Goal: Task Accomplishment & Management: Use online tool/utility

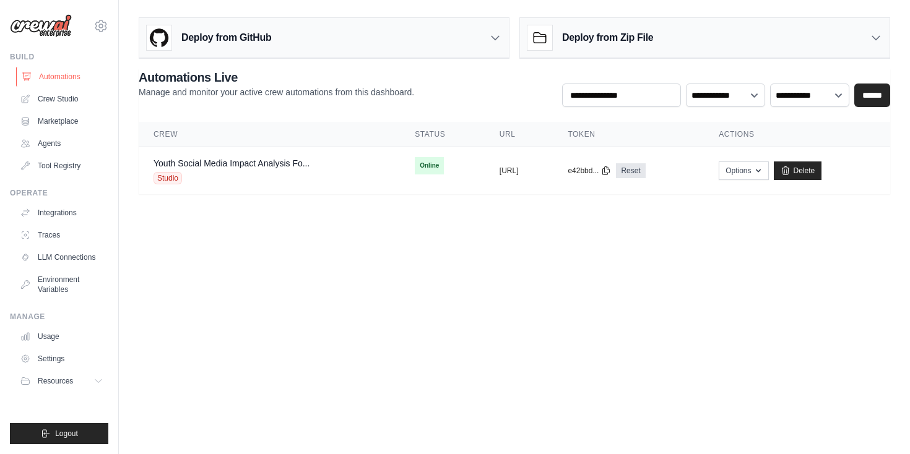
click at [61, 75] on link "Automations" at bounding box center [62, 77] width 93 height 20
click at [64, 98] on link "Crew Studio" at bounding box center [62, 99] width 93 height 20
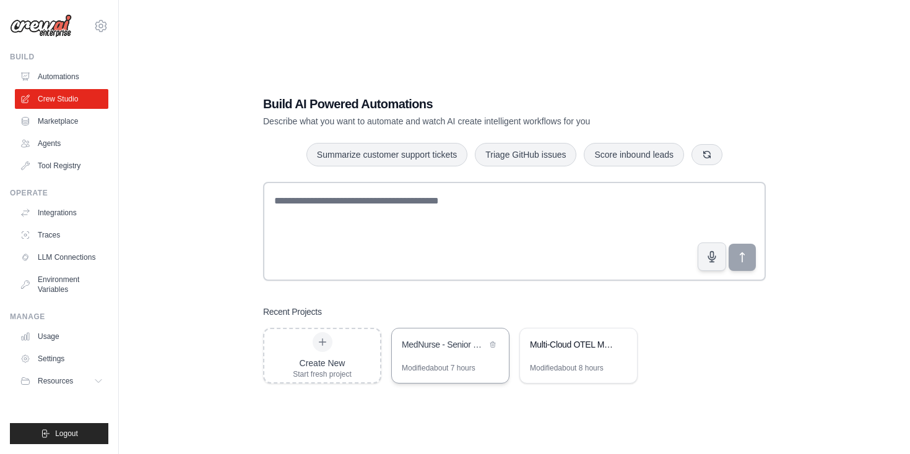
click at [425, 361] on div "MedNurse - Senior Care AI Companion" at bounding box center [450, 346] width 117 height 35
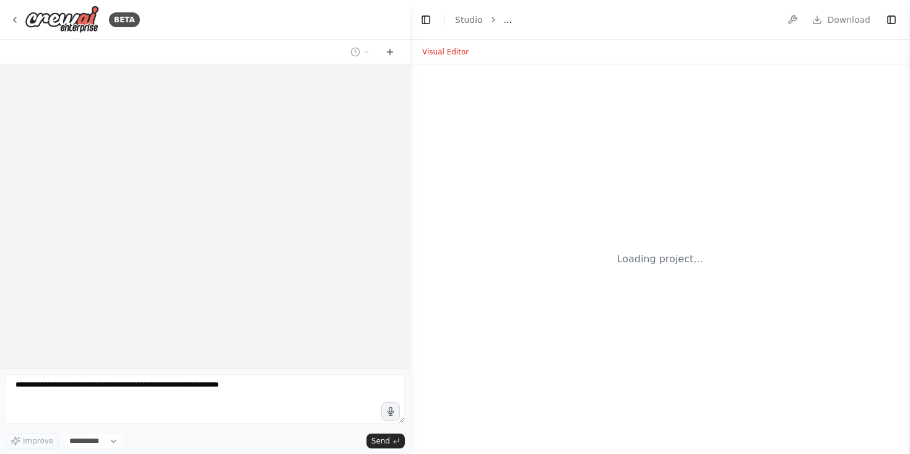
select select "****"
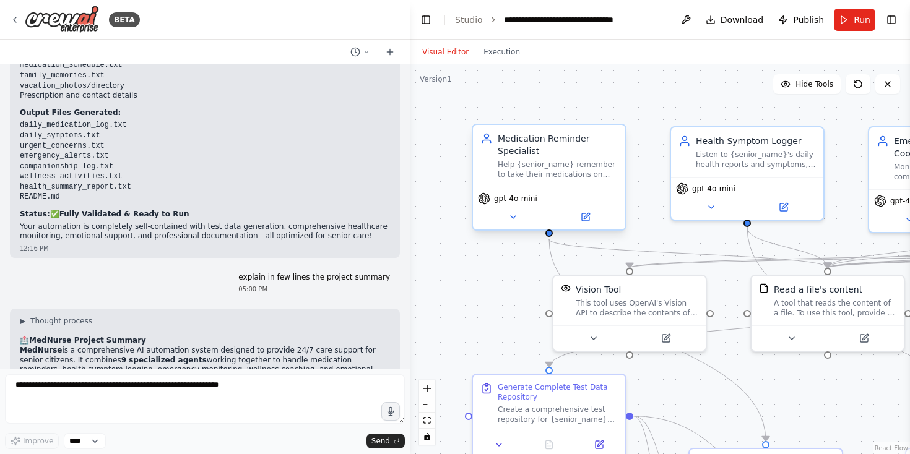
scroll to position [10650, 0]
click at [816, 24] on span "Publish" at bounding box center [808, 20] width 31 height 12
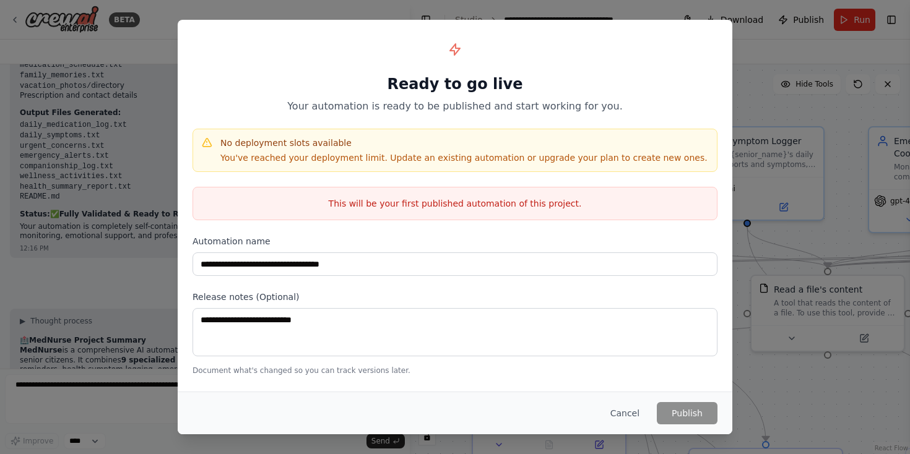
click at [400, 158] on p "You've reached your deployment limit. Update an existing automation or upgrade …" at bounding box center [463, 158] width 487 height 12
click at [623, 414] on button "Cancel" at bounding box center [624, 413] width 49 height 22
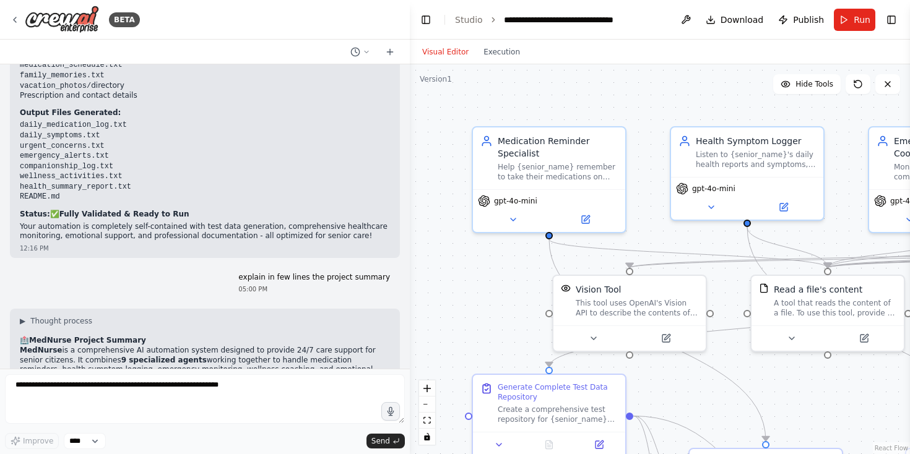
click at [335, 268] on div "explain in few lines the project summary 05:00 PM" at bounding box center [313, 284] width 171 height 32
click at [589, 218] on icon at bounding box center [585, 216] width 7 height 7
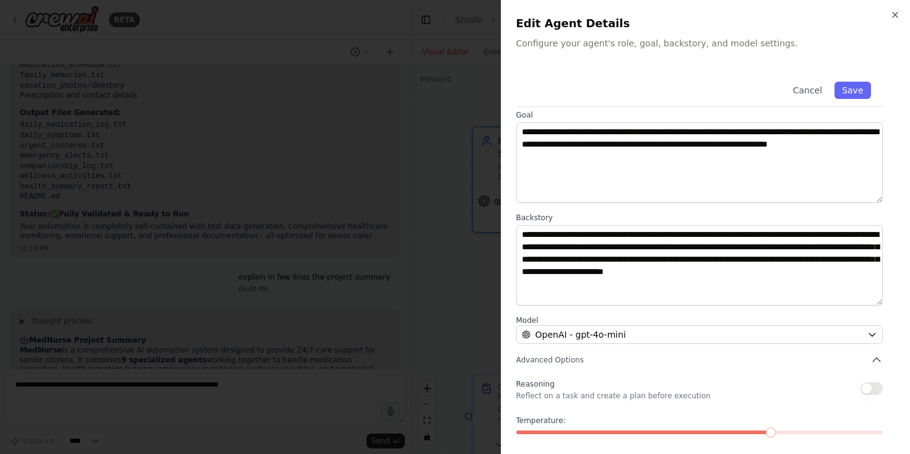
scroll to position [106, 0]
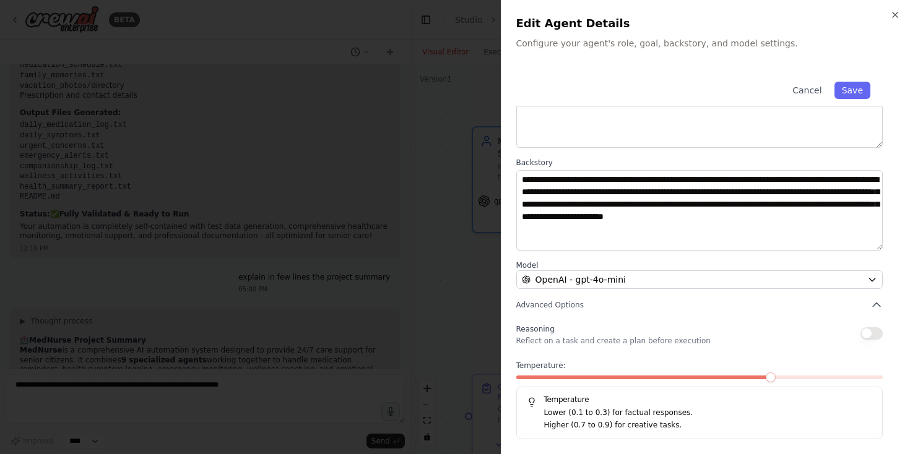
click at [481, 222] on div at bounding box center [455, 227] width 910 height 454
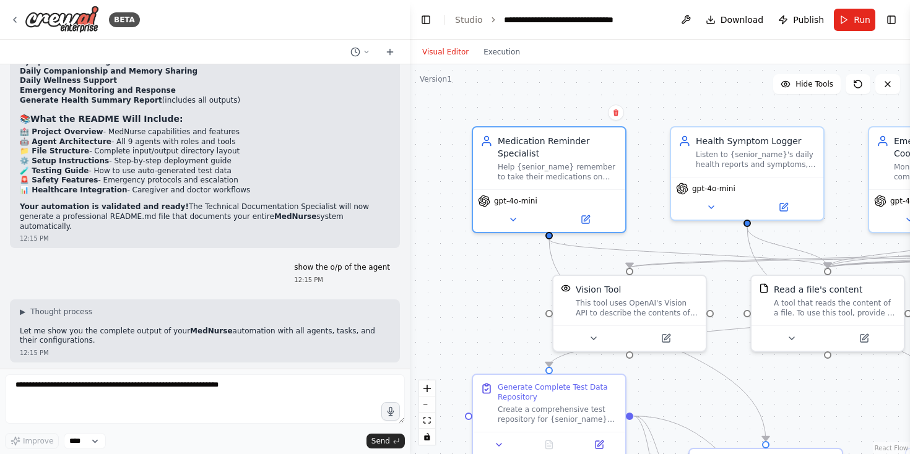
scroll to position [9372, 0]
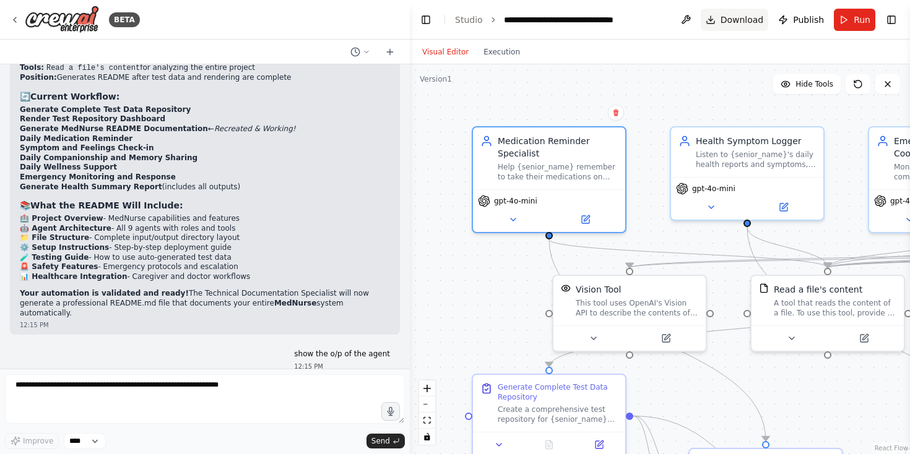
click at [722, 17] on button "Download" at bounding box center [735, 20] width 68 height 22
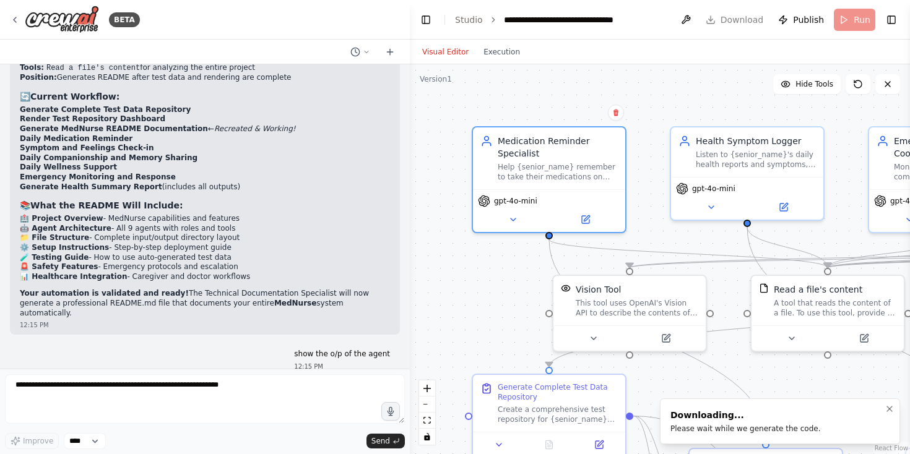
click at [742, 429] on div "Please wait while we generate the code." at bounding box center [745, 429] width 150 height 10
